Goal: Task Accomplishment & Management: Complete application form

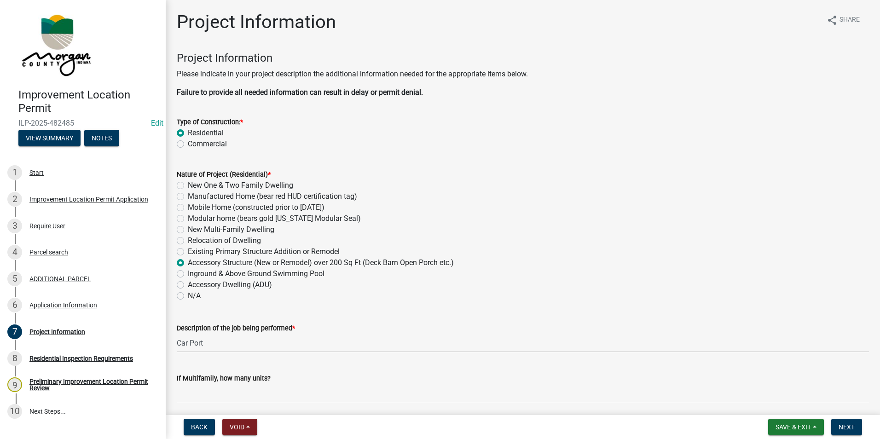
scroll to position [1656, 0]
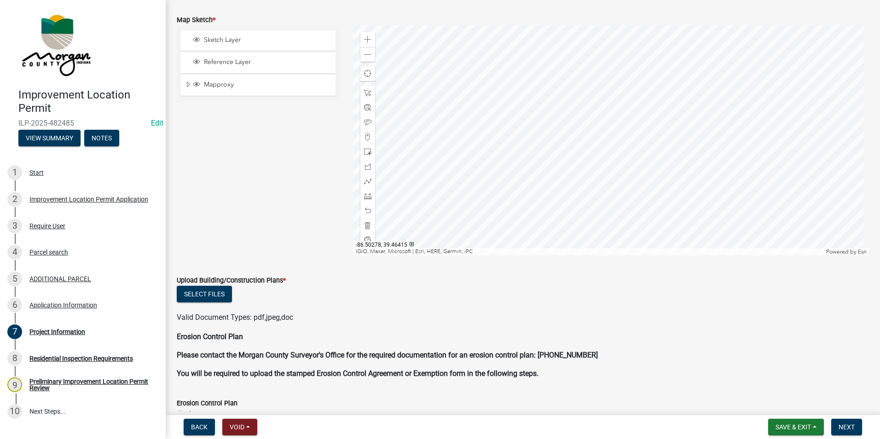
click at [844, 341] on p "Erosion Control Plan" at bounding box center [523, 336] width 692 height 11
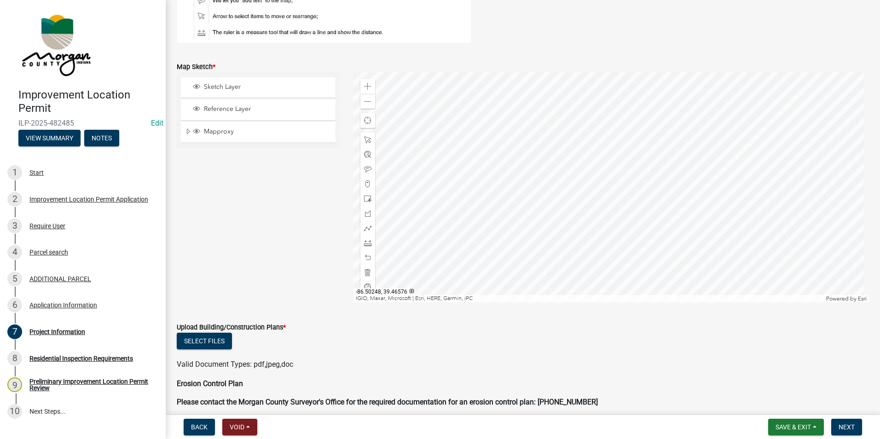
scroll to position [1517, 0]
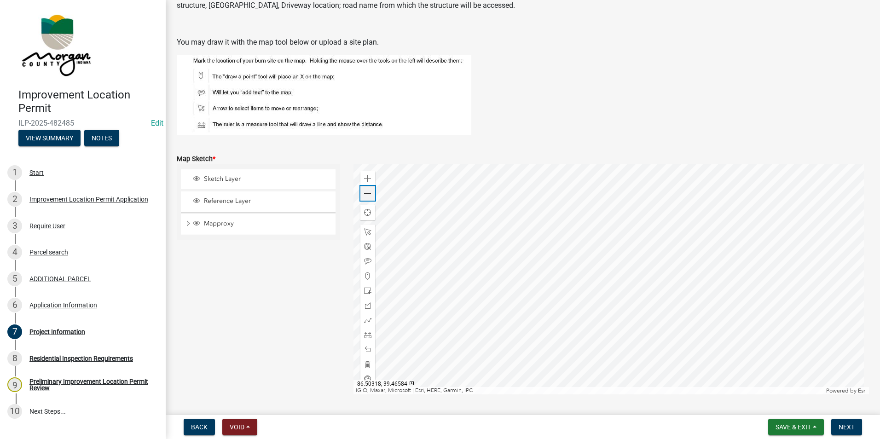
click at [364, 196] on span at bounding box center [367, 193] width 7 height 7
click at [370, 194] on div "Zoom out" at bounding box center [367, 193] width 15 height 15
click at [559, 226] on div at bounding box center [611, 279] width 516 height 230
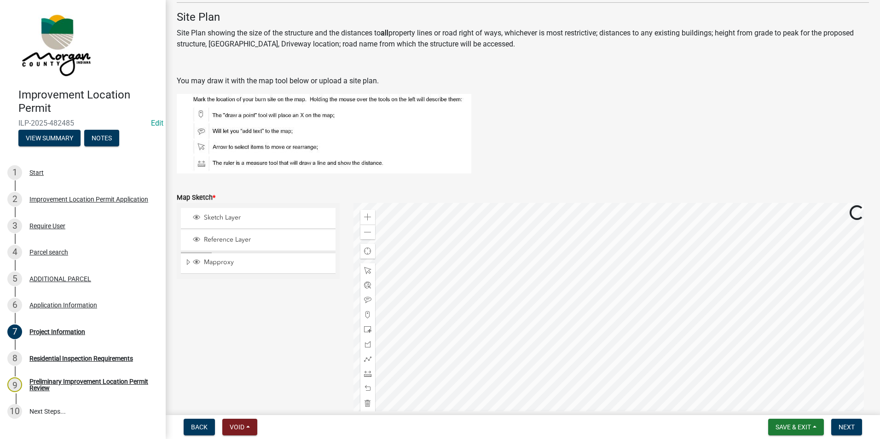
scroll to position [1471, 0]
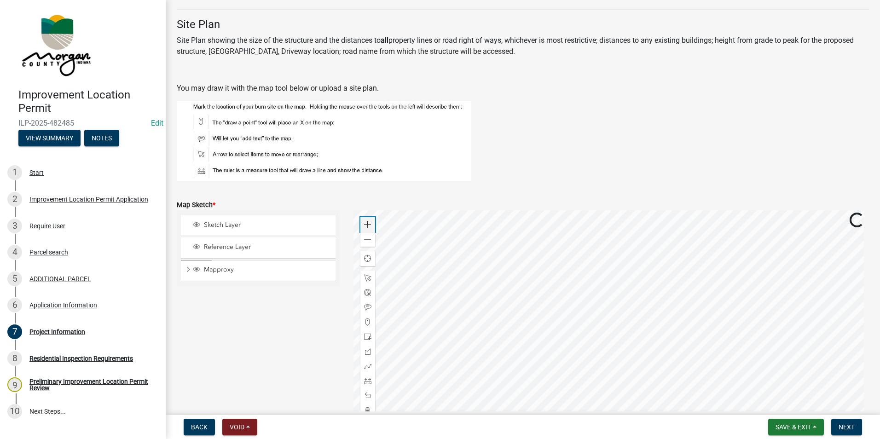
click at [365, 227] on span at bounding box center [367, 224] width 7 height 7
click at [503, 319] on div at bounding box center [611, 325] width 516 height 230
click at [364, 227] on span at bounding box center [367, 224] width 7 height 7
click at [485, 381] on div at bounding box center [611, 325] width 516 height 230
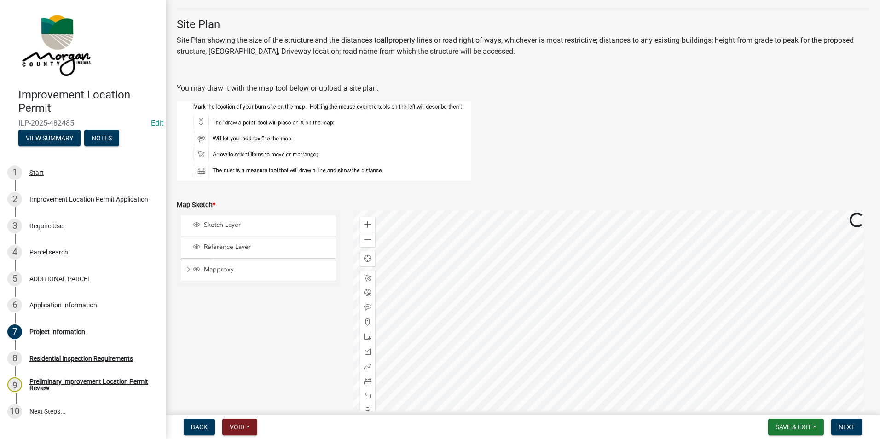
click at [527, 280] on div at bounding box center [611, 325] width 516 height 230
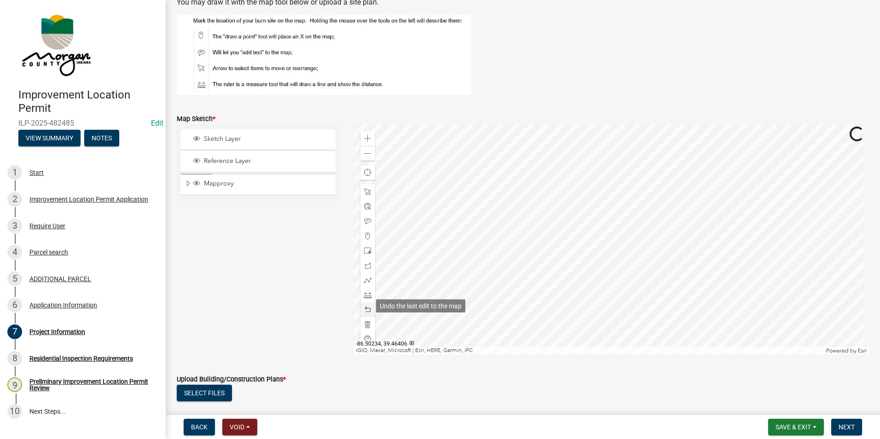
scroll to position [1563, 0]
